Goal: Find specific page/section: Find specific page/section

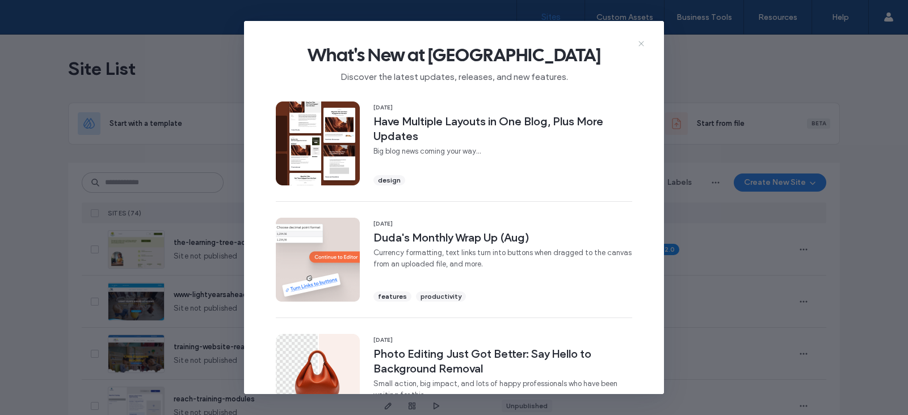
click at [639, 43] on icon at bounding box center [641, 43] width 9 height 9
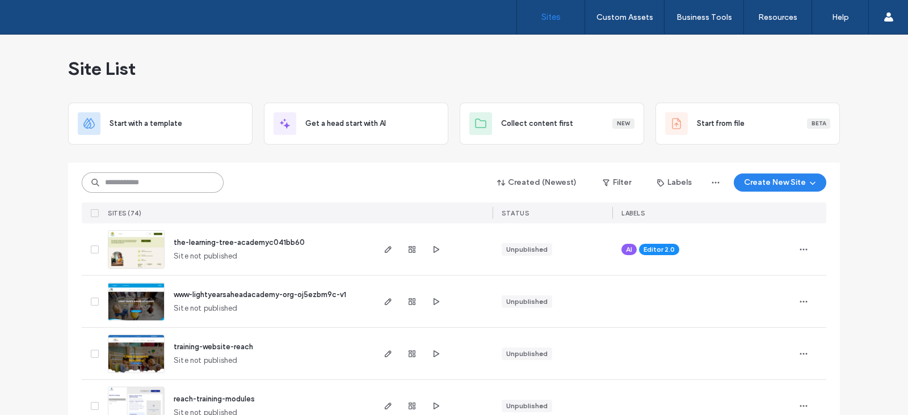
click at [148, 177] on input at bounding box center [153, 183] width 142 height 20
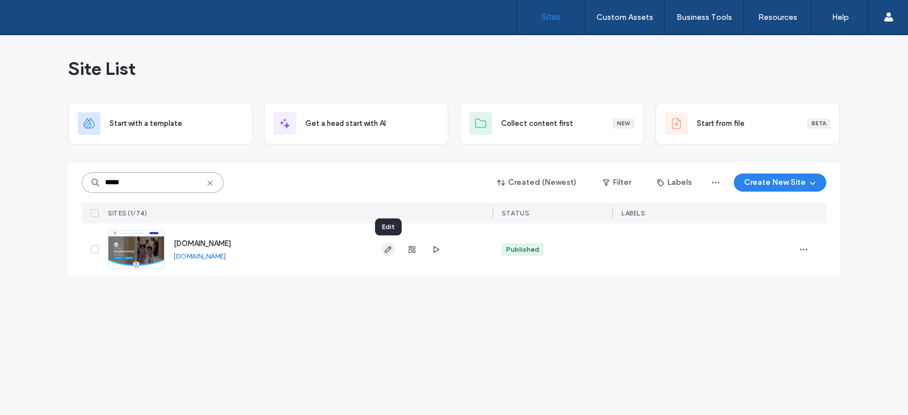
type input "*****"
click at [383, 252] on span "button" at bounding box center [388, 250] width 14 height 14
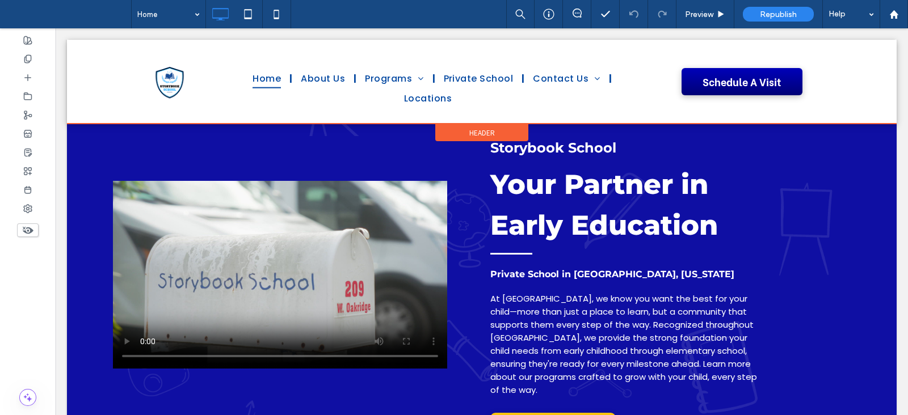
scroll to position [1515, 0]
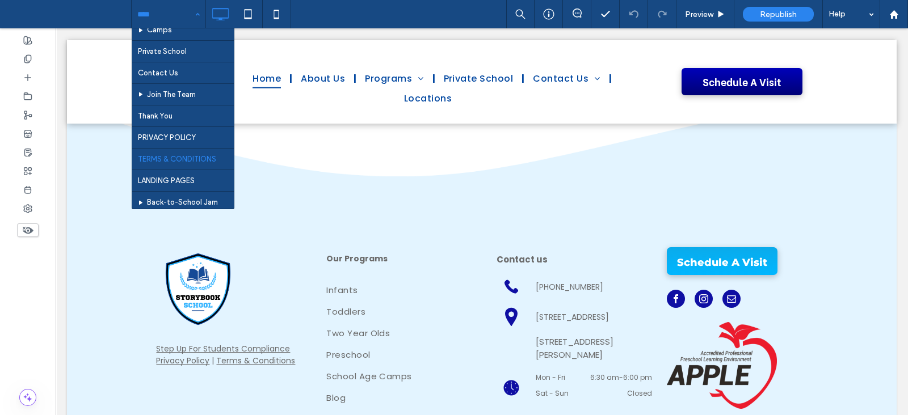
scroll to position [141, 0]
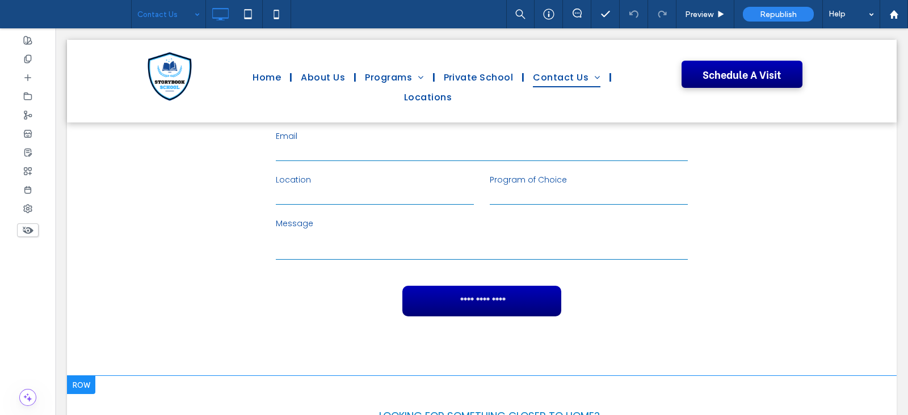
scroll to position [17, 0]
